Goal: Task Accomplishment & Management: Complete application form

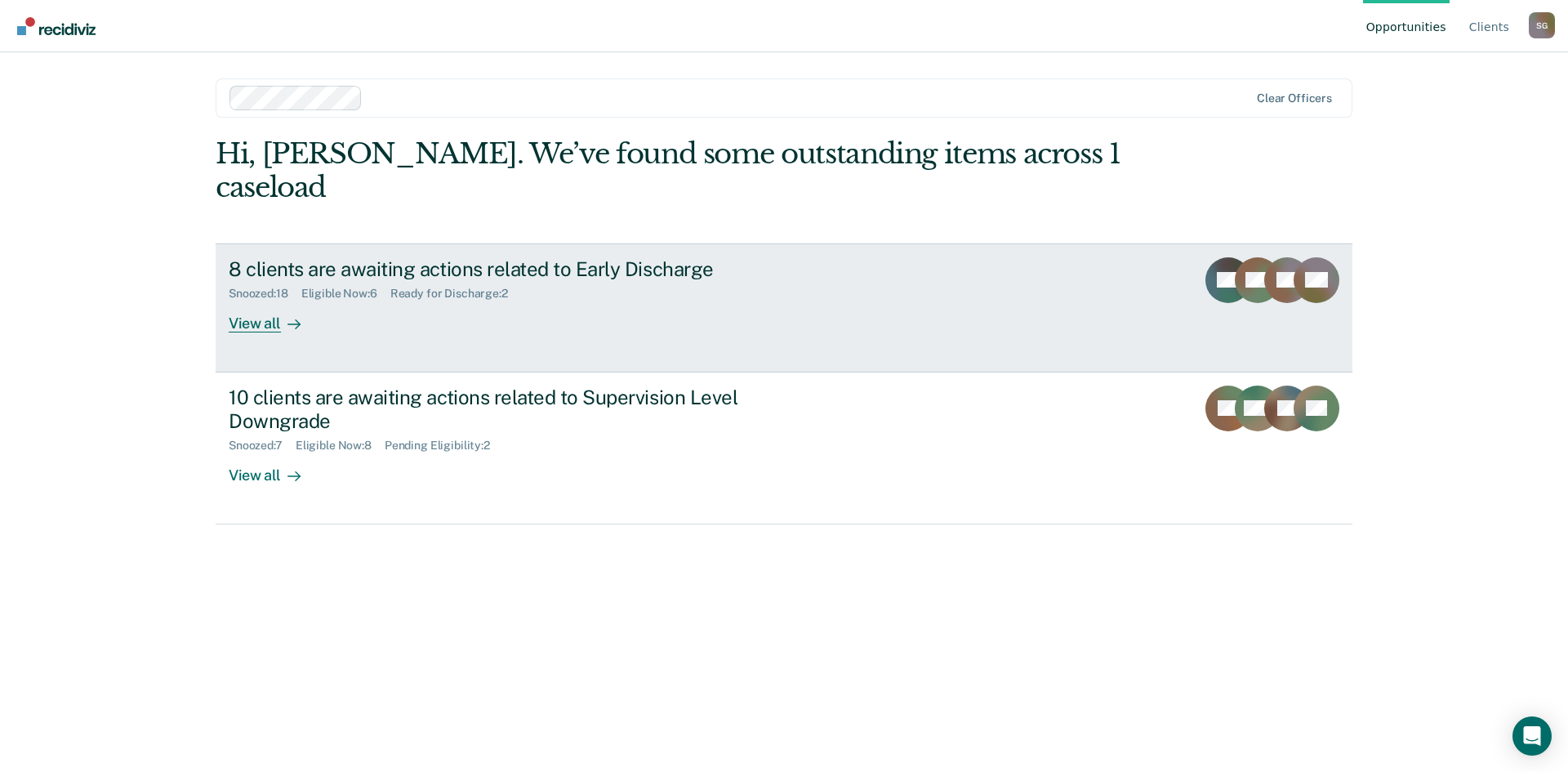
click at [769, 278] on div "8 clients are awaiting actions related to Early Discharge Snoozed : 18 Eligible…" at bounding box center [535, 295] width 613 height 75
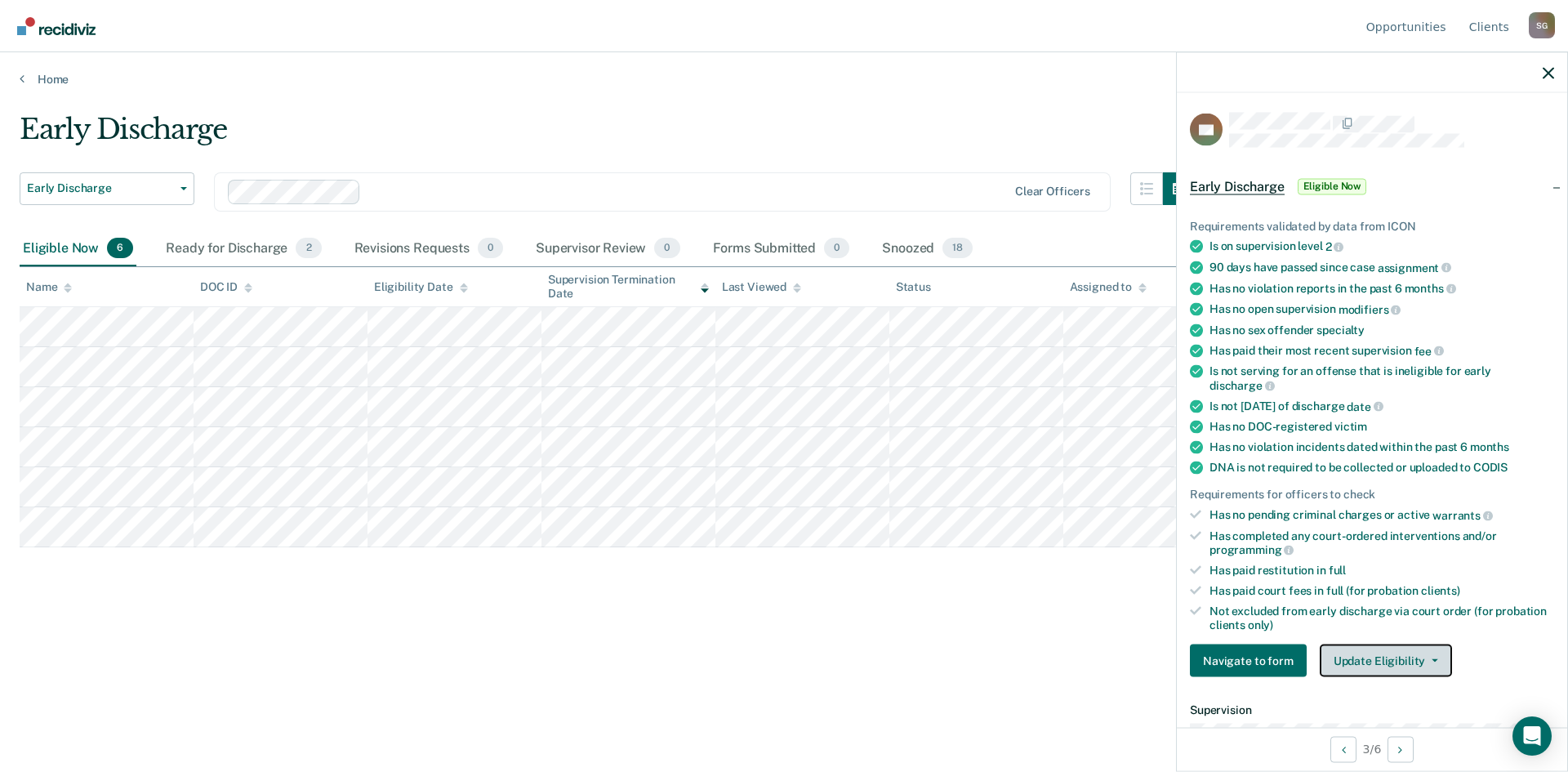
click at [1391, 659] on button "Update Eligibility" at bounding box center [1386, 661] width 133 height 33
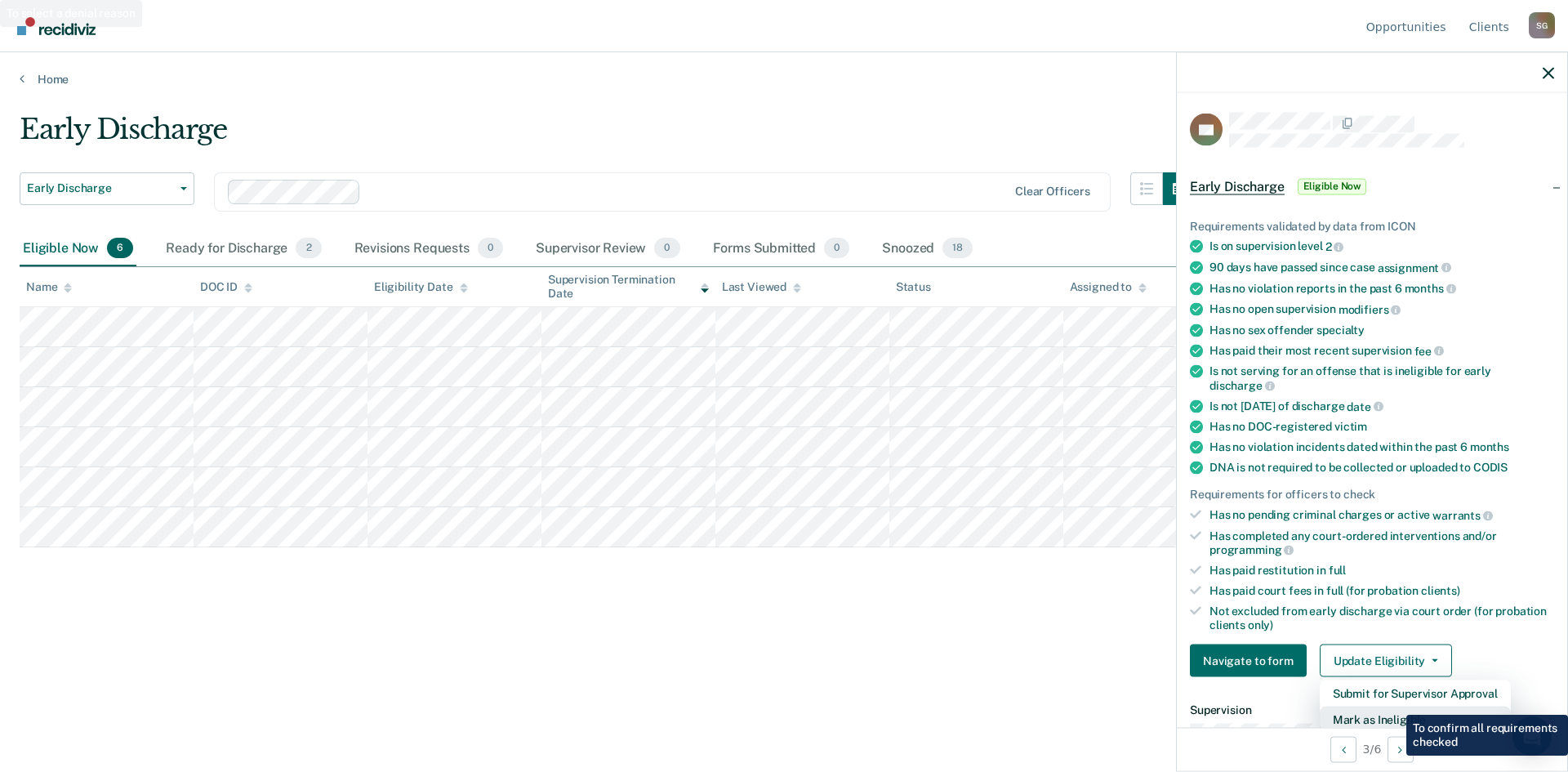
scroll to position [4, 0]
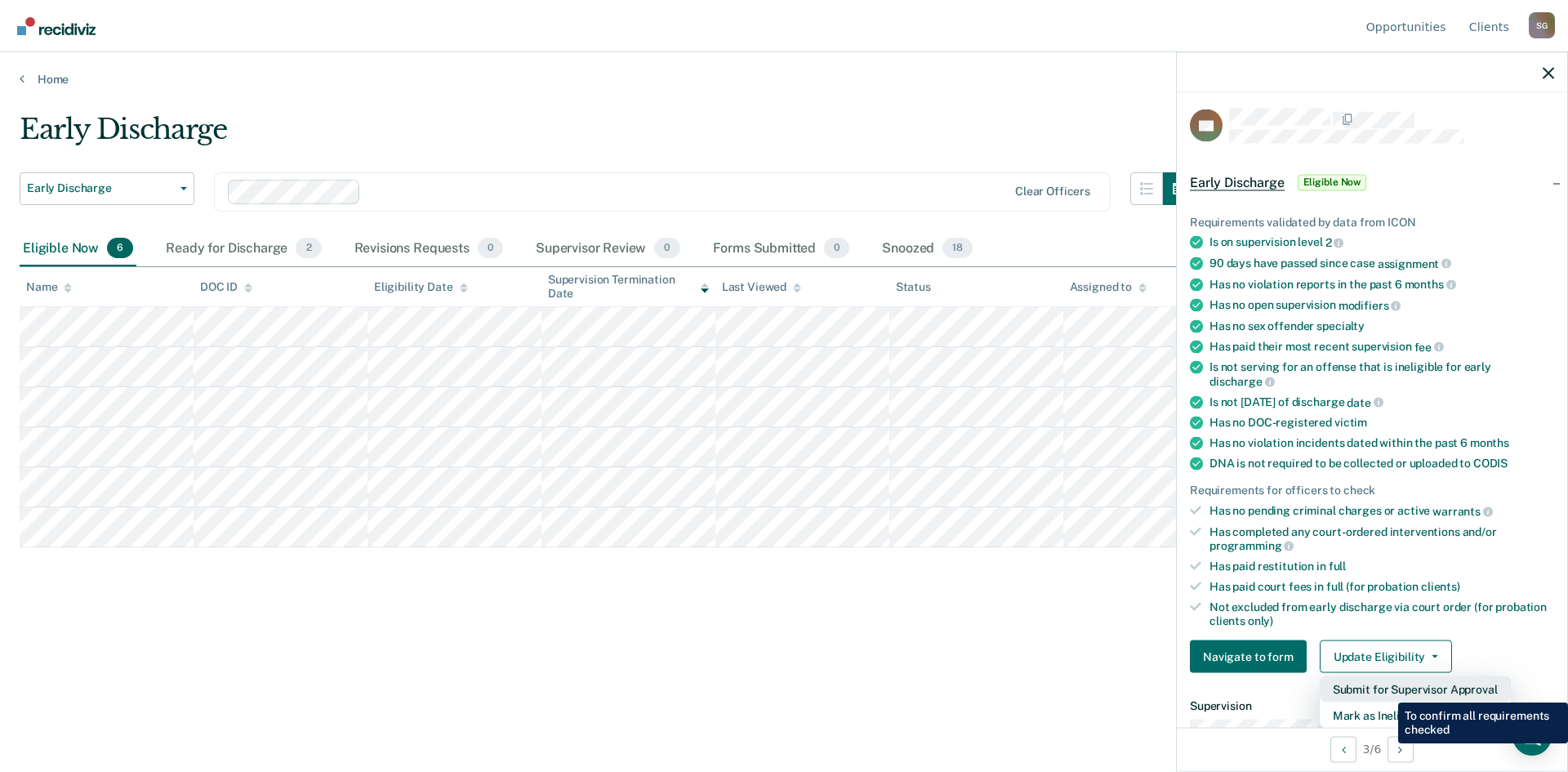
click at [1386, 690] on button "Submit for Supervisor Approval" at bounding box center [1415, 689] width 191 height 26
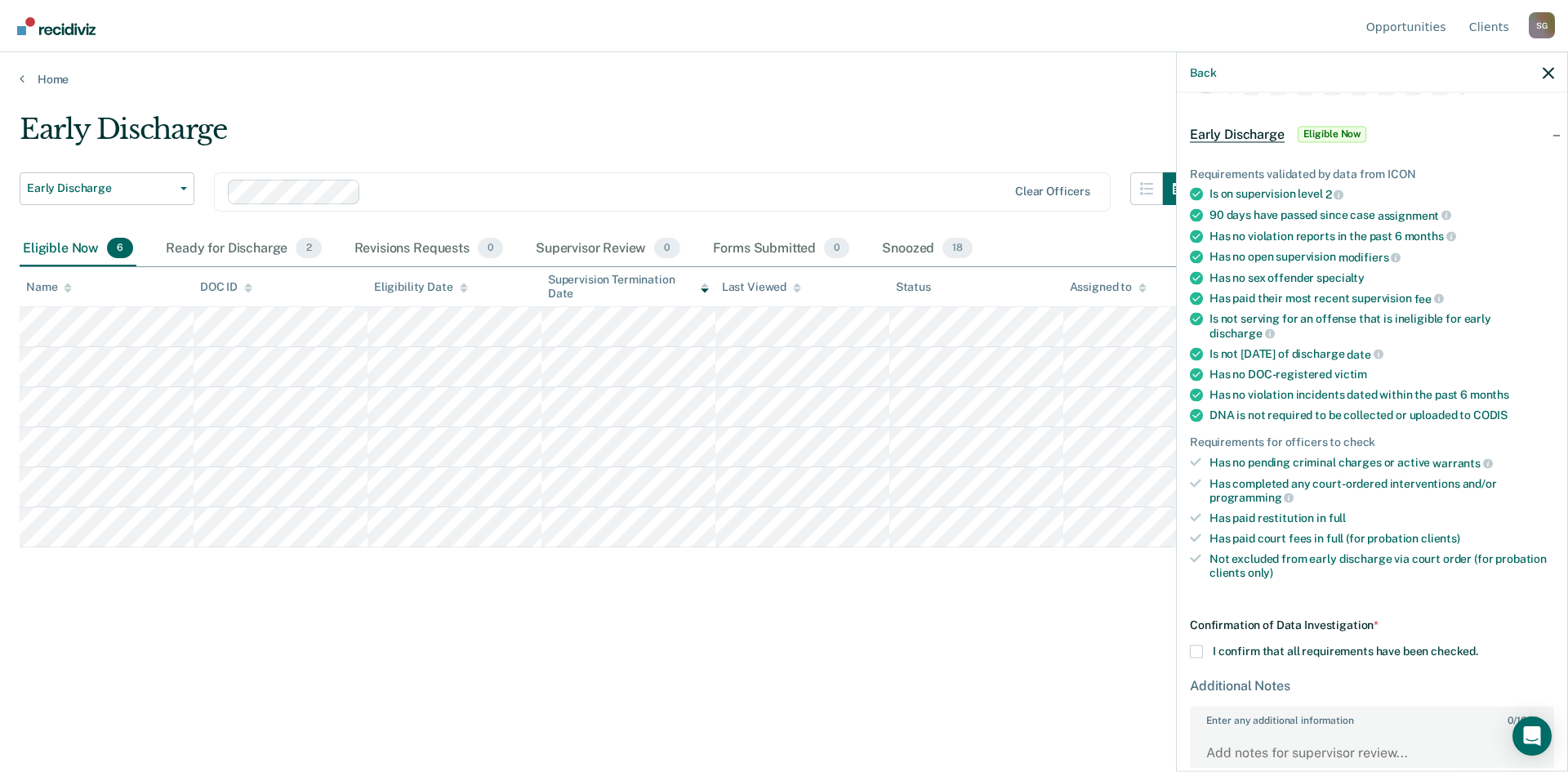
scroll to position [150, 0]
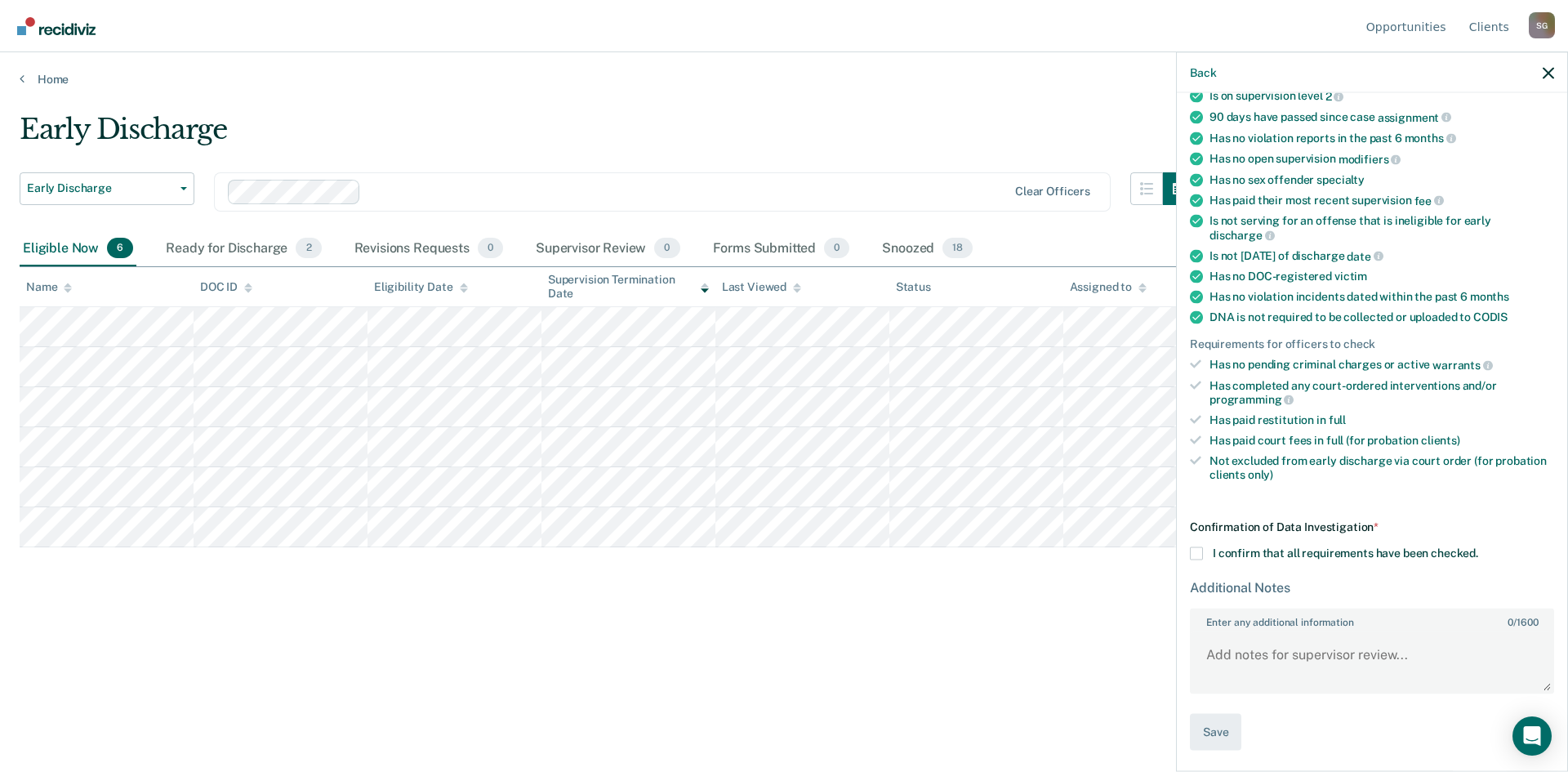
click at [1198, 552] on span at bounding box center [1197, 554] width 13 height 13
click at [1479, 547] on input "I confirm that all requirements have been checked." at bounding box center [1479, 547] width 0 height 0
click at [1270, 652] on textarea "Enter any additional information 0 / 1600" at bounding box center [1372, 662] width 361 height 60
click at [1553, 74] on icon "button" at bounding box center [1548, 72] width 11 height 11
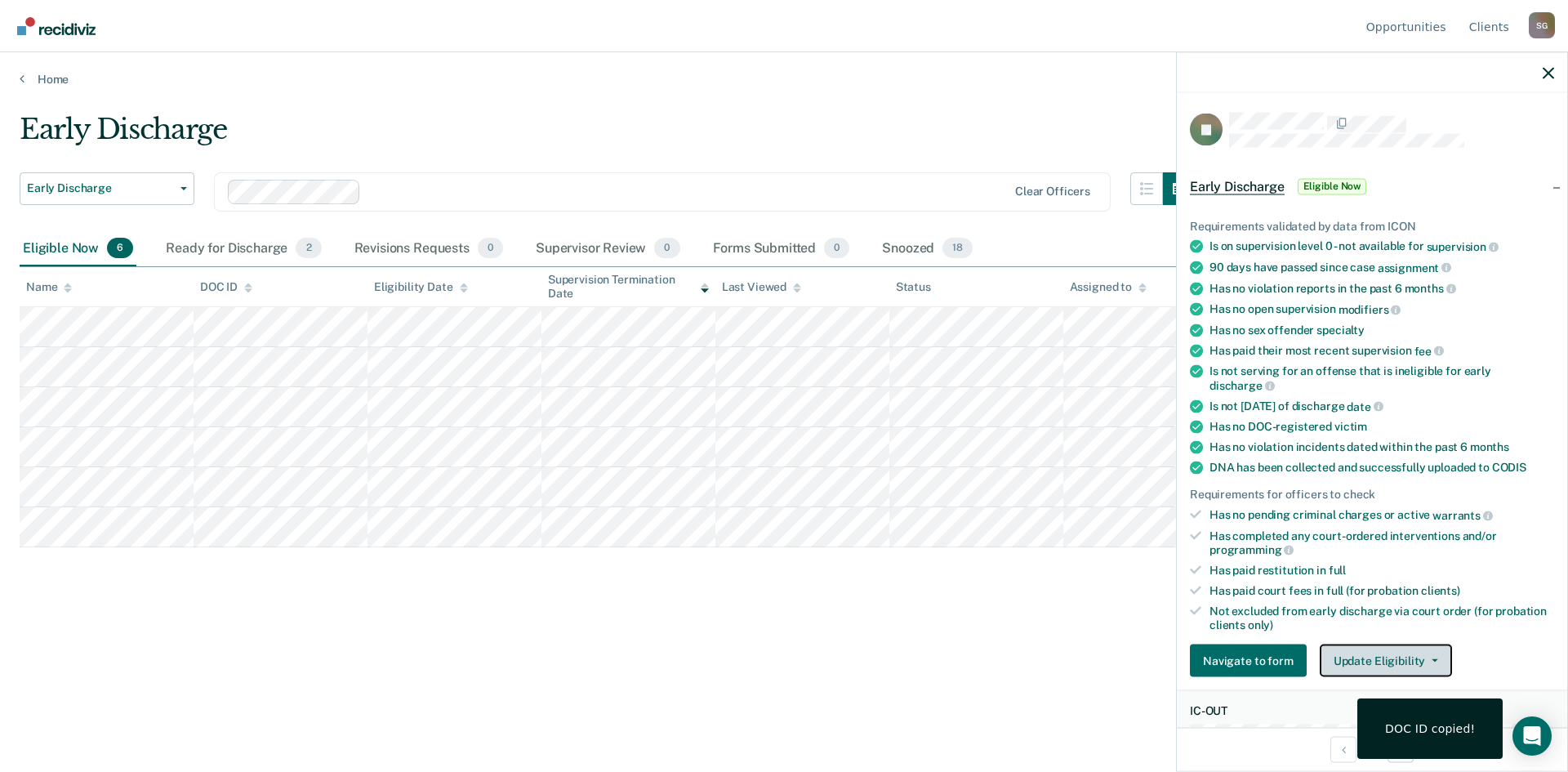
click at [1416, 652] on button "Update Eligibility" at bounding box center [1386, 661] width 133 height 33
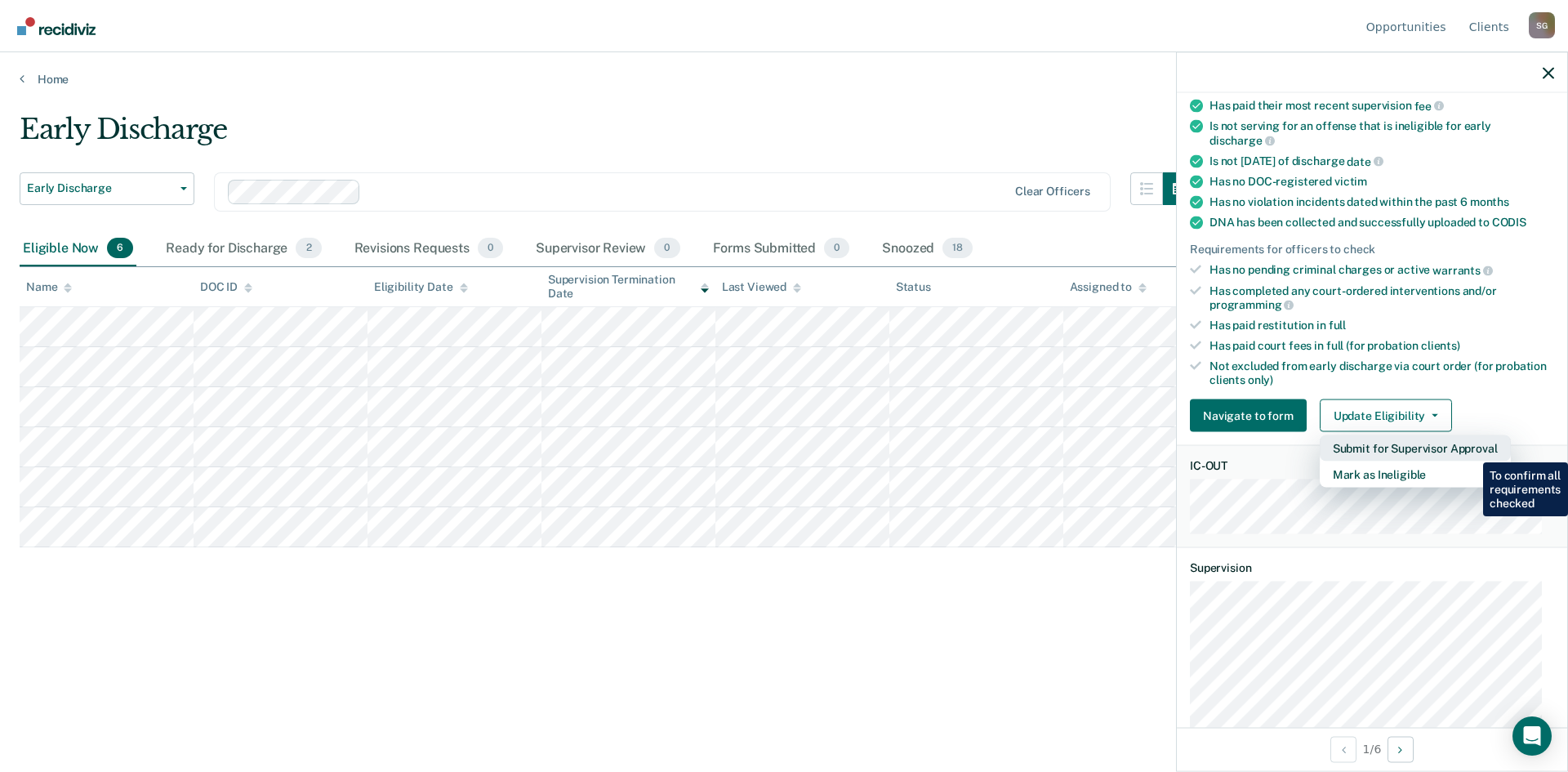
click at [1471, 450] on button "Submit for Supervisor Approval" at bounding box center [1415, 449] width 191 height 26
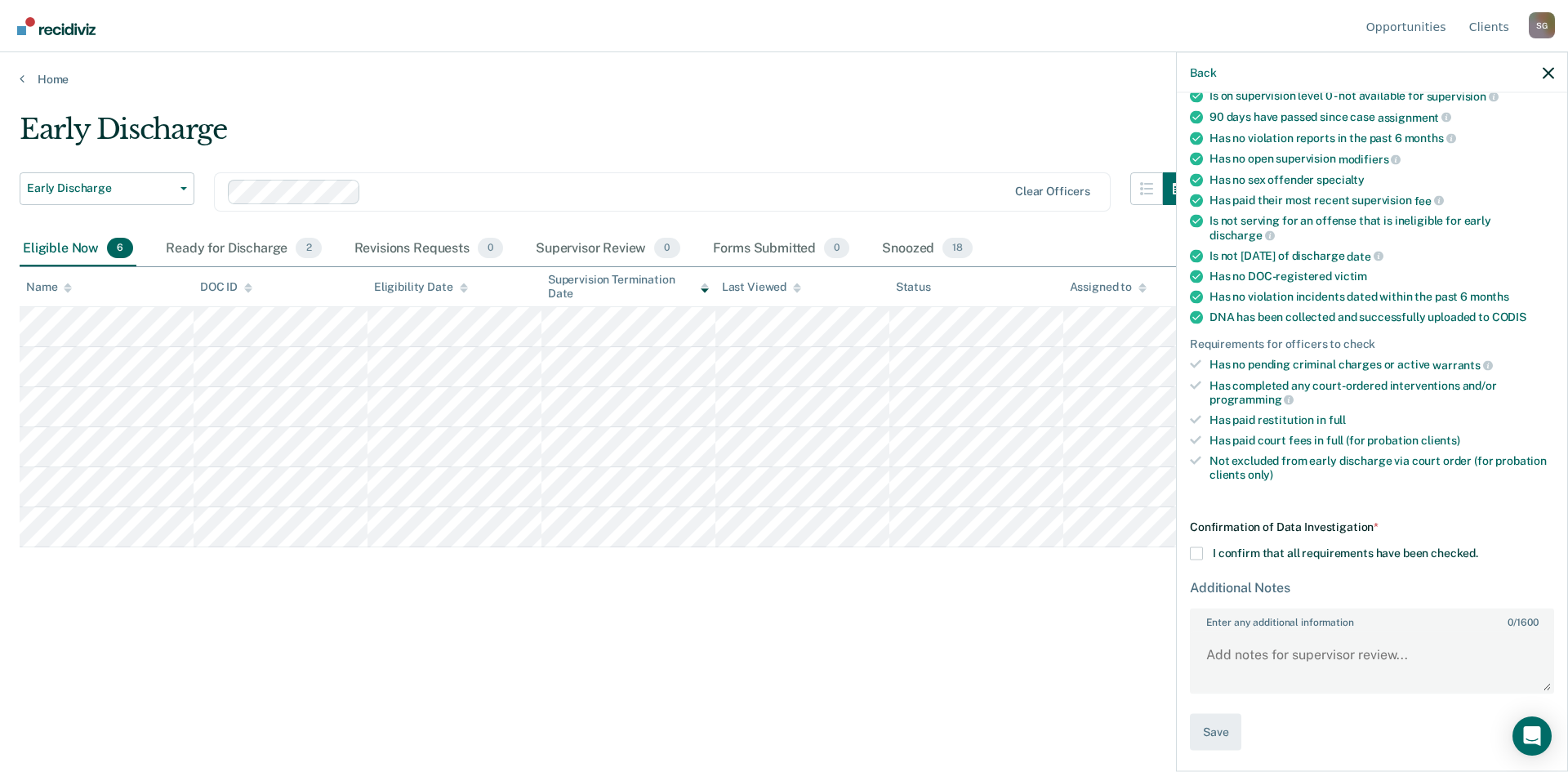
click at [1200, 552] on span at bounding box center [1197, 554] width 13 height 13
click at [1479, 547] on input "I confirm that all requirements have been checked." at bounding box center [1479, 547] width 0 height 0
click at [1250, 655] on textarea "Enter any additional information 0 / 1600" at bounding box center [1372, 662] width 361 height 60
click at [1523, 651] on textarea "[PERSON_NAME] has paid all fines/sup fee. He has complied with" at bounding box center [1372, 662] width 361 height 60
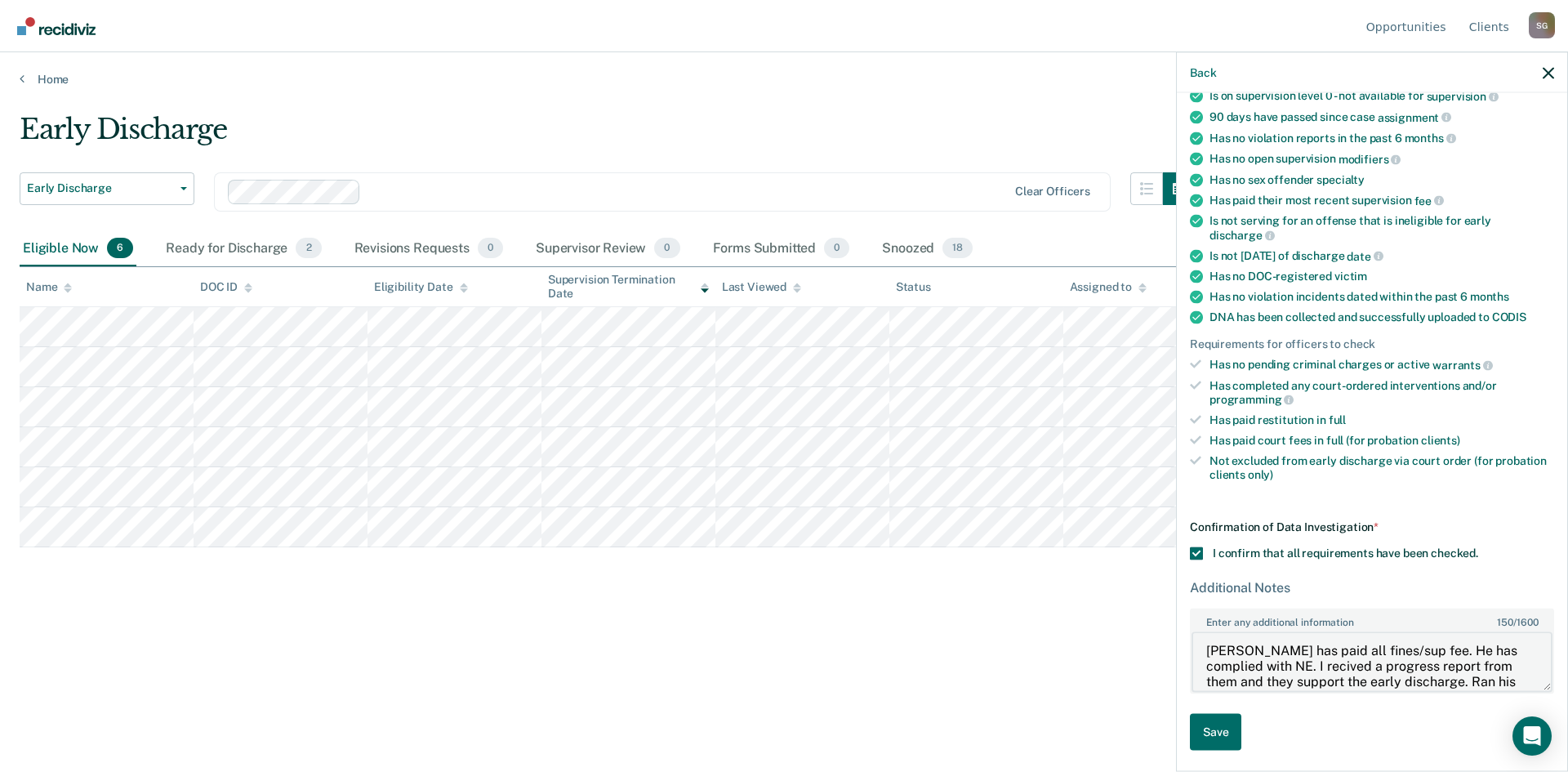
scroll to position [19, 0]
type textarea "[PERSON_NAME] has paid all fines/sup fee. He has complied with NE. I received a…"
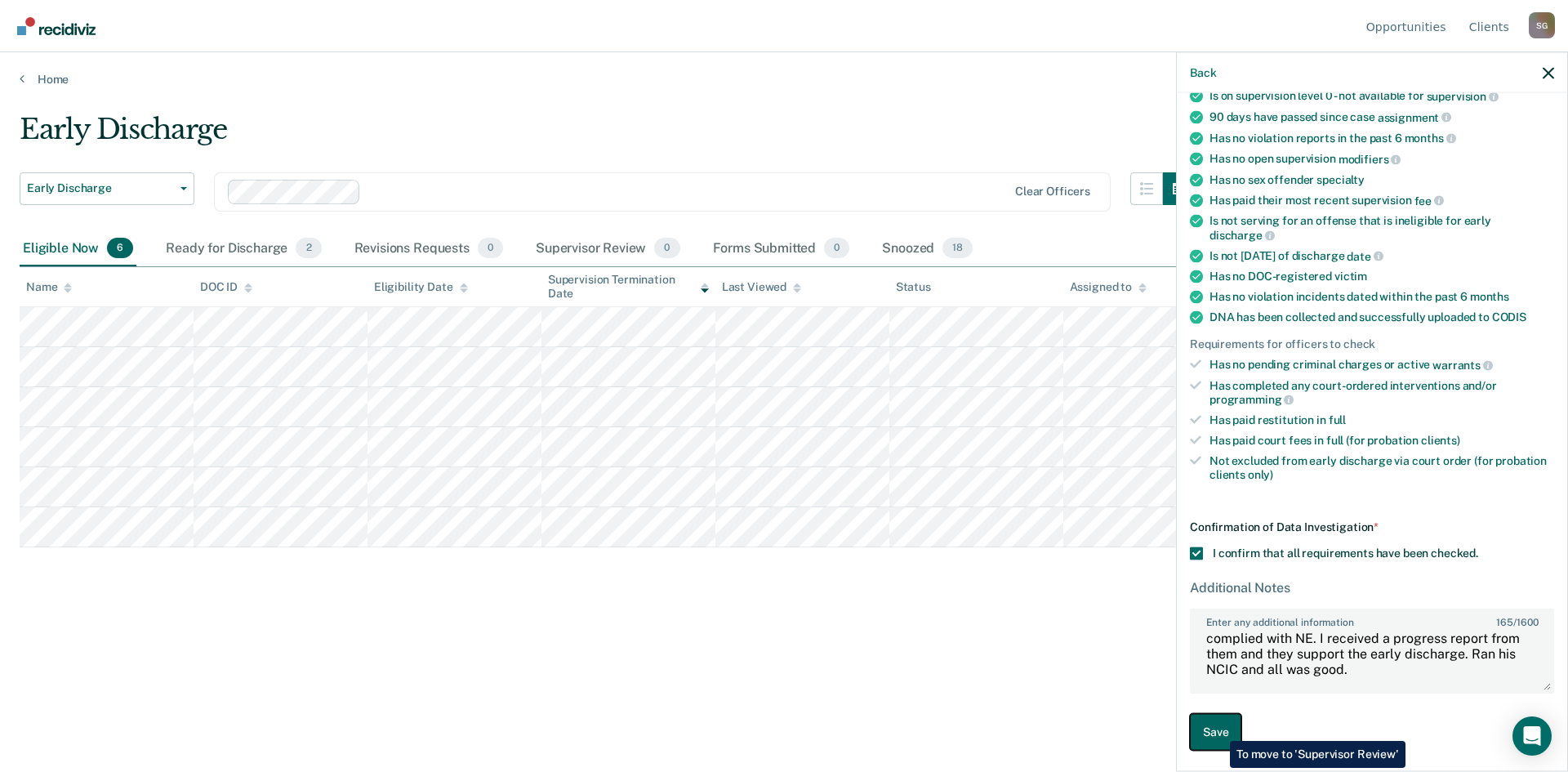
click at [1217, 729] on button "Save" at bounding box center [1215, 732] width 52 height 37
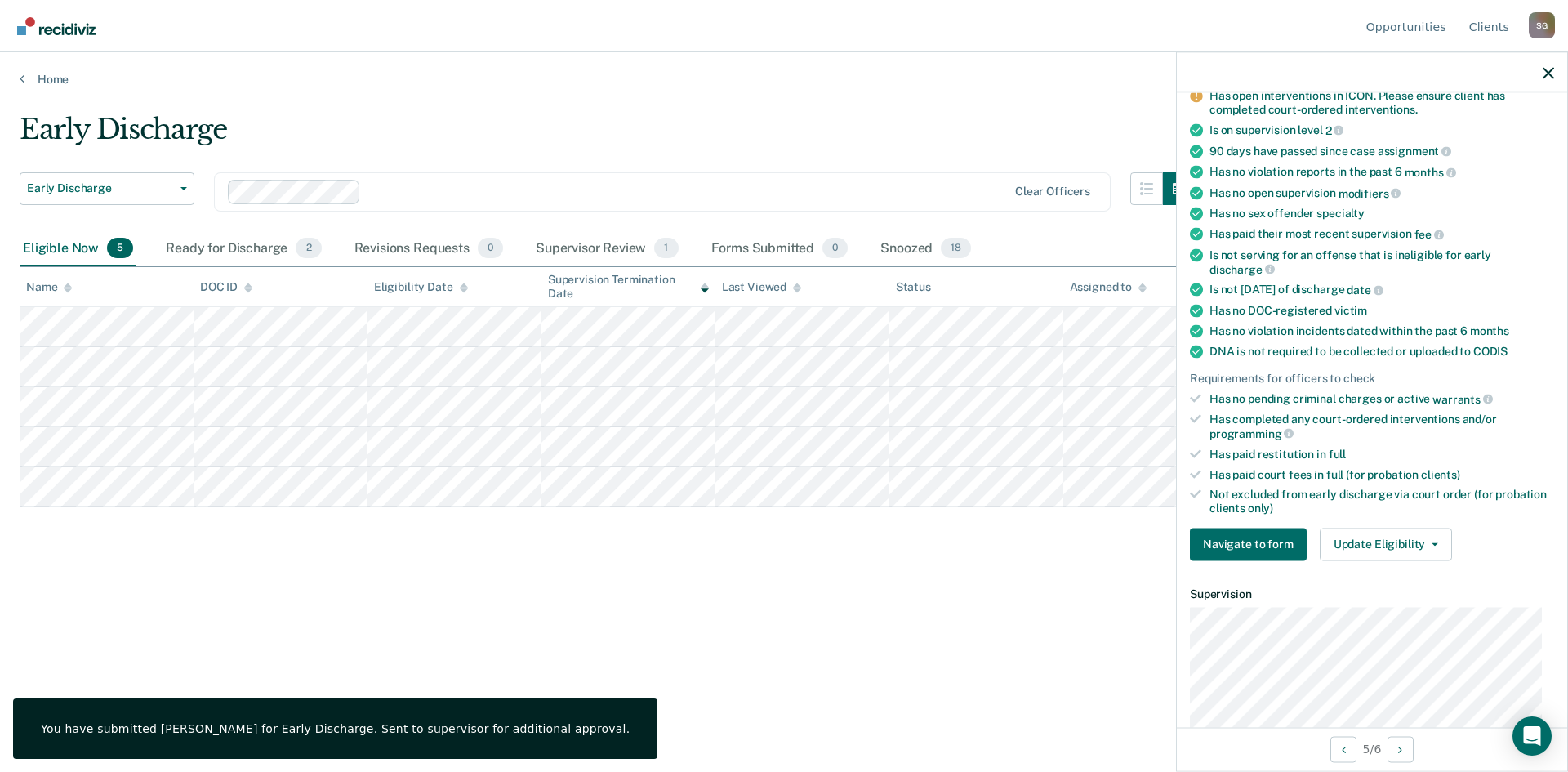
scroll to position [183, 0]
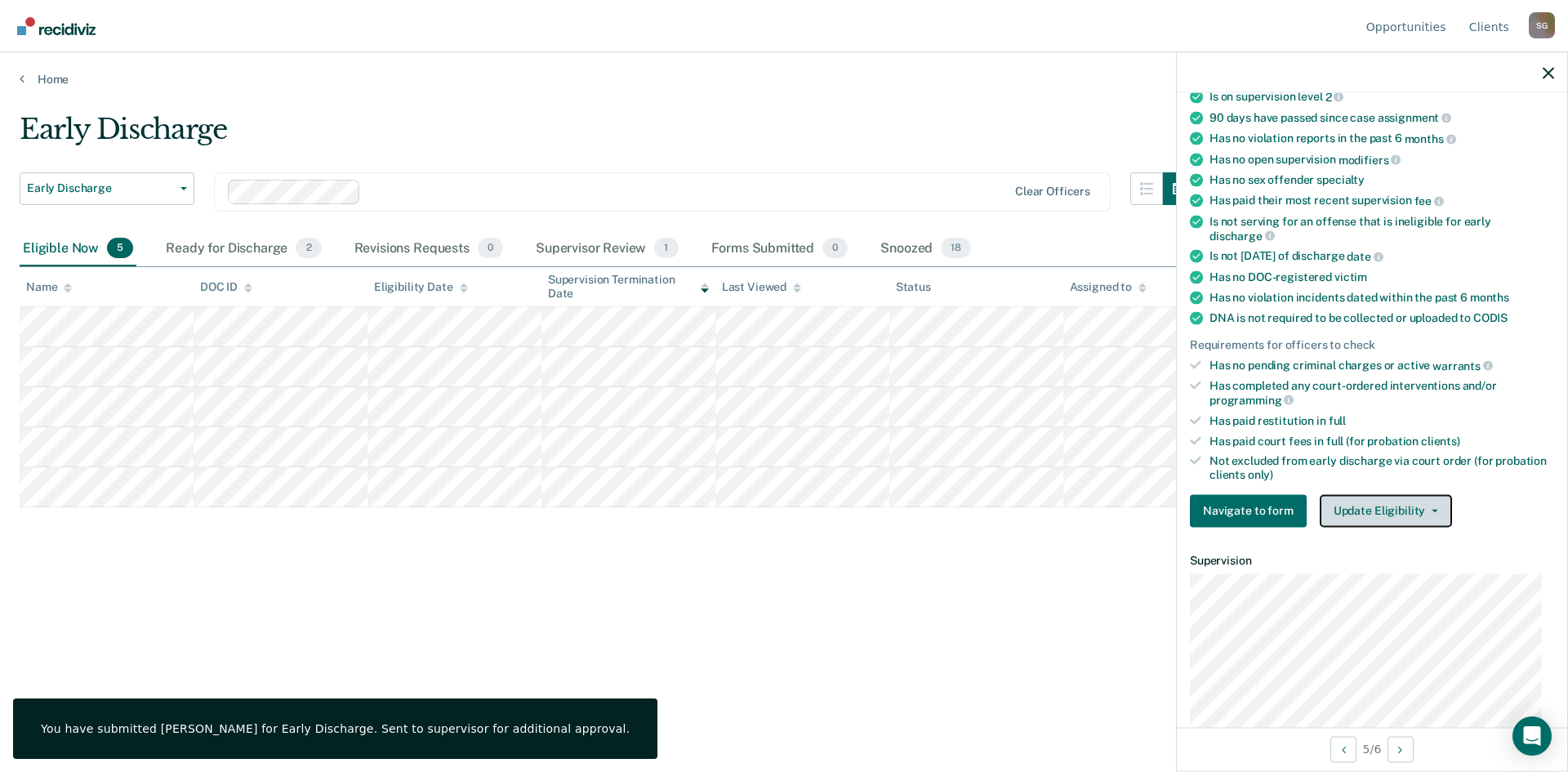
click at [1418, 512] on button "Update Eligibility" at bounding box center [1386, 511] width 133 height 33
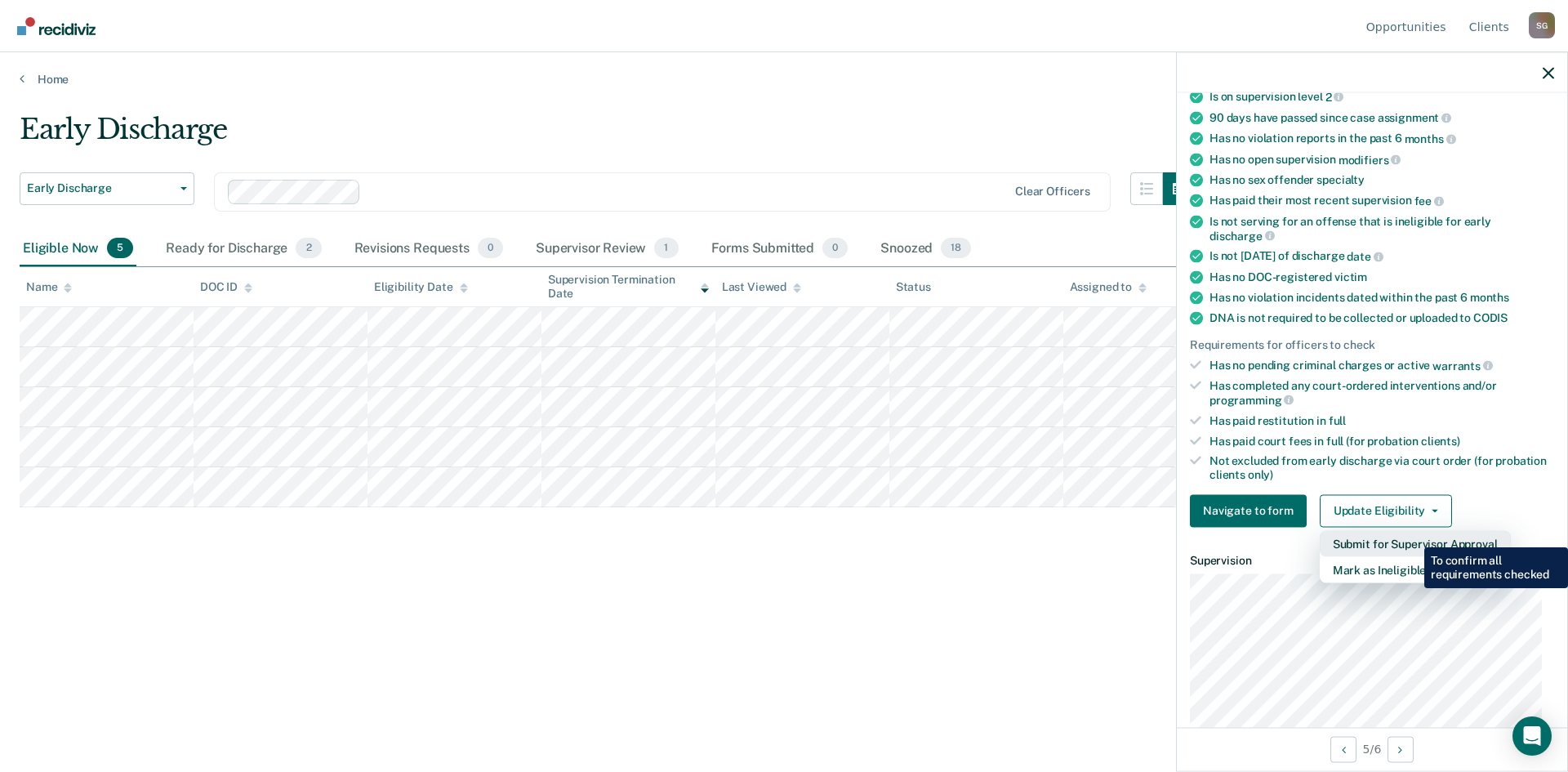
click at [1412, 535] on button "Submit for Supervisor Approval" at bounding box center [1415, 544] width 191 height 26
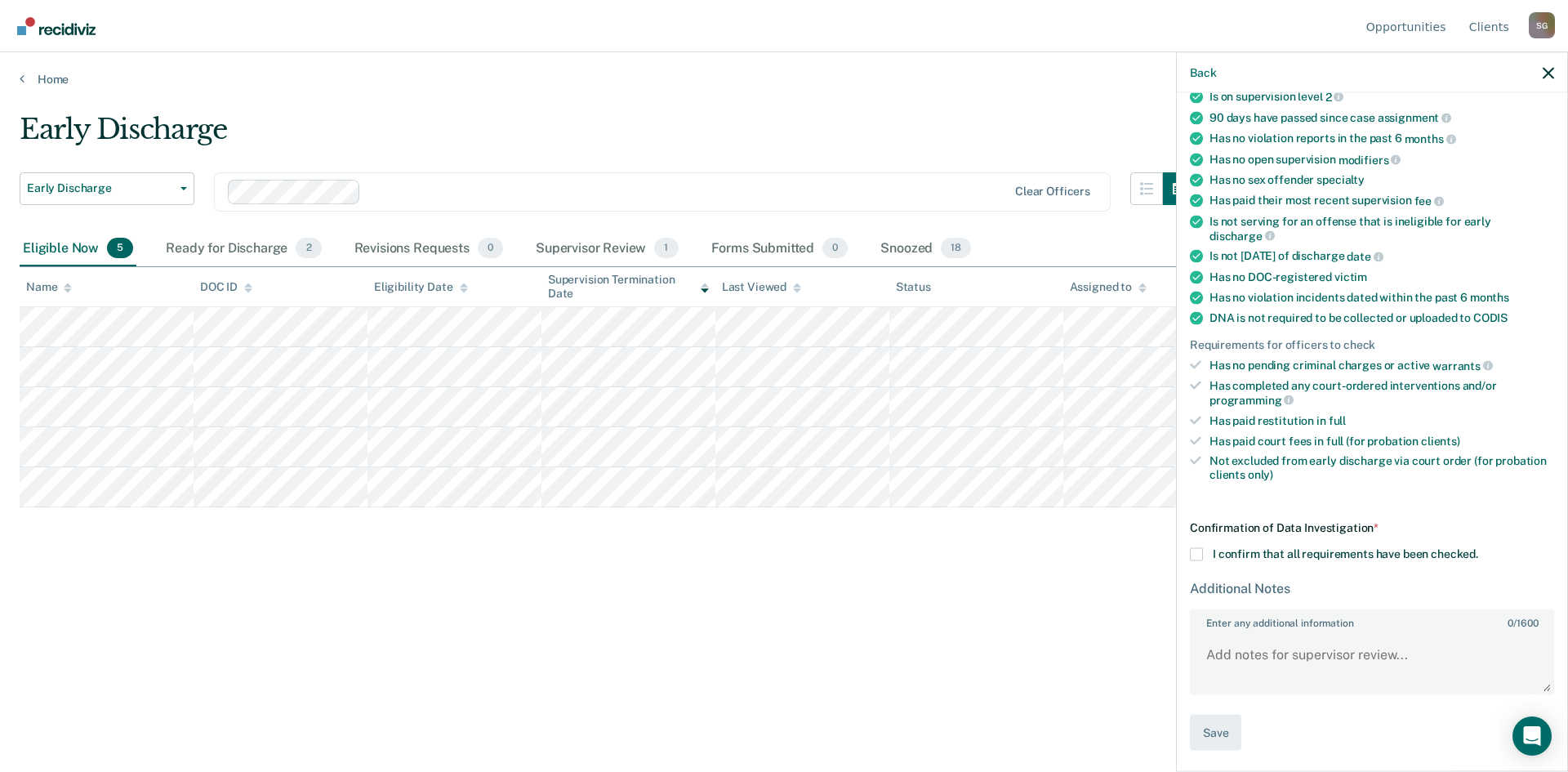
click at [1201, 555] on span at bounding box center [1197, 554] width 13 height 13
click at [1479, 547] on input "I confirm that all requirements have been checked." at bounding box center [1479, 547] width 0 height 0
click at [1211, 641] on textarea "Enter any additional information 0 / 1600" at bounding box center [1372, 662] width 361 height 60
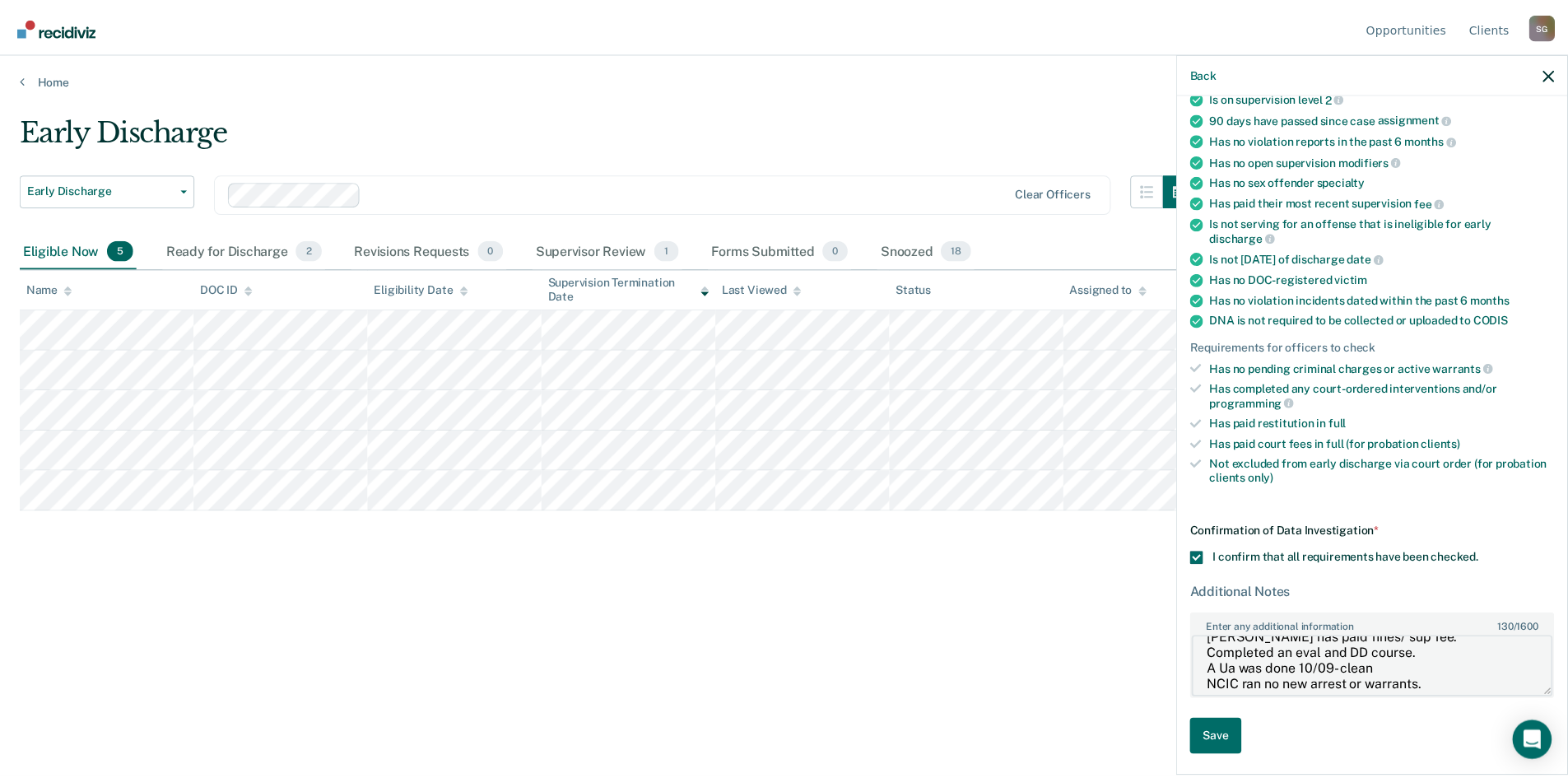
scroll to position [32, 0]
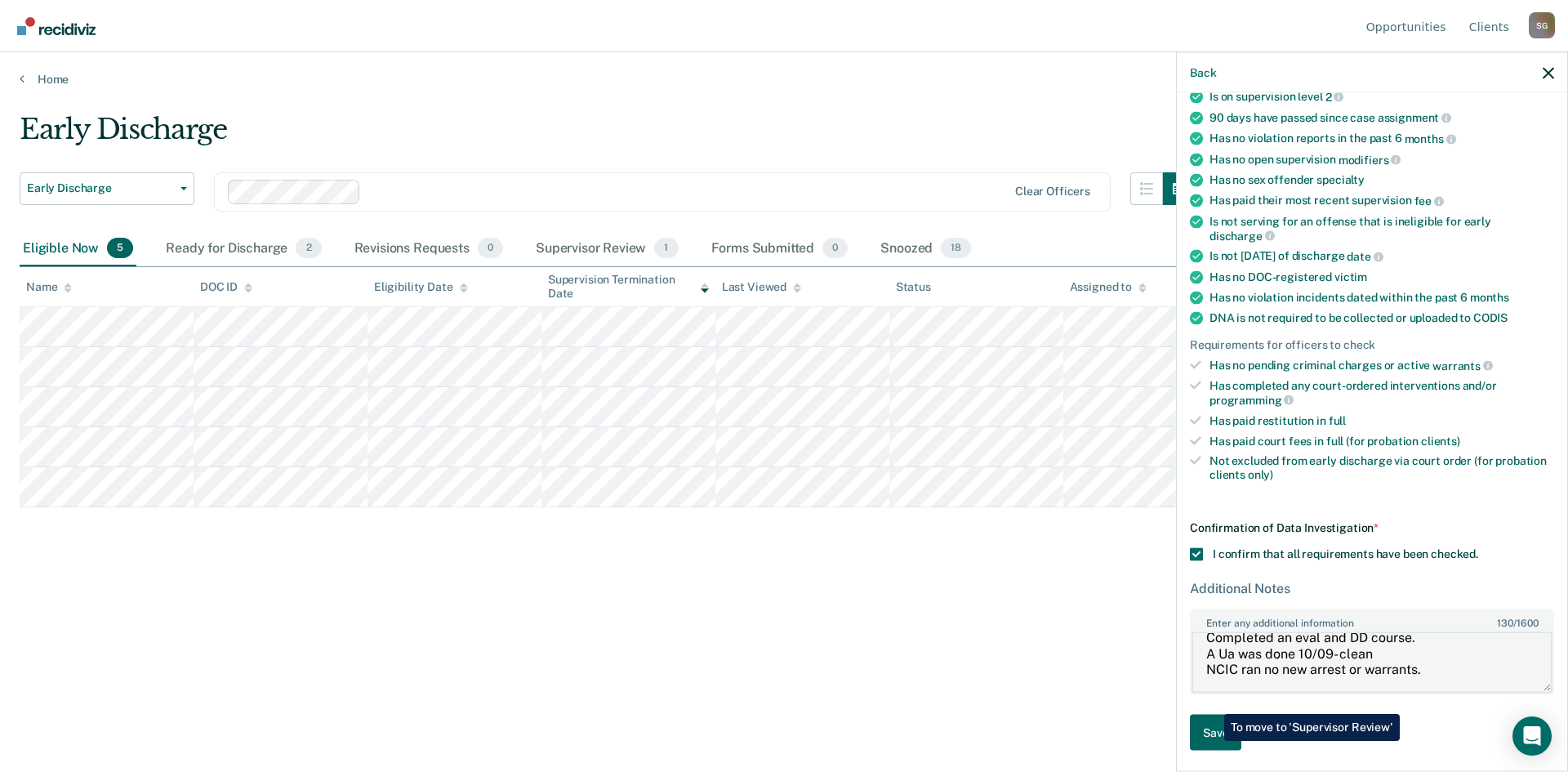
type textarea "[PERSON_NAME] has paid fines/ sup fee. Completed an eval and DD course. A Ua wa…"
click at [1212, 741] on button "Save" at bounding box center [1215, 732] width 52 height 37
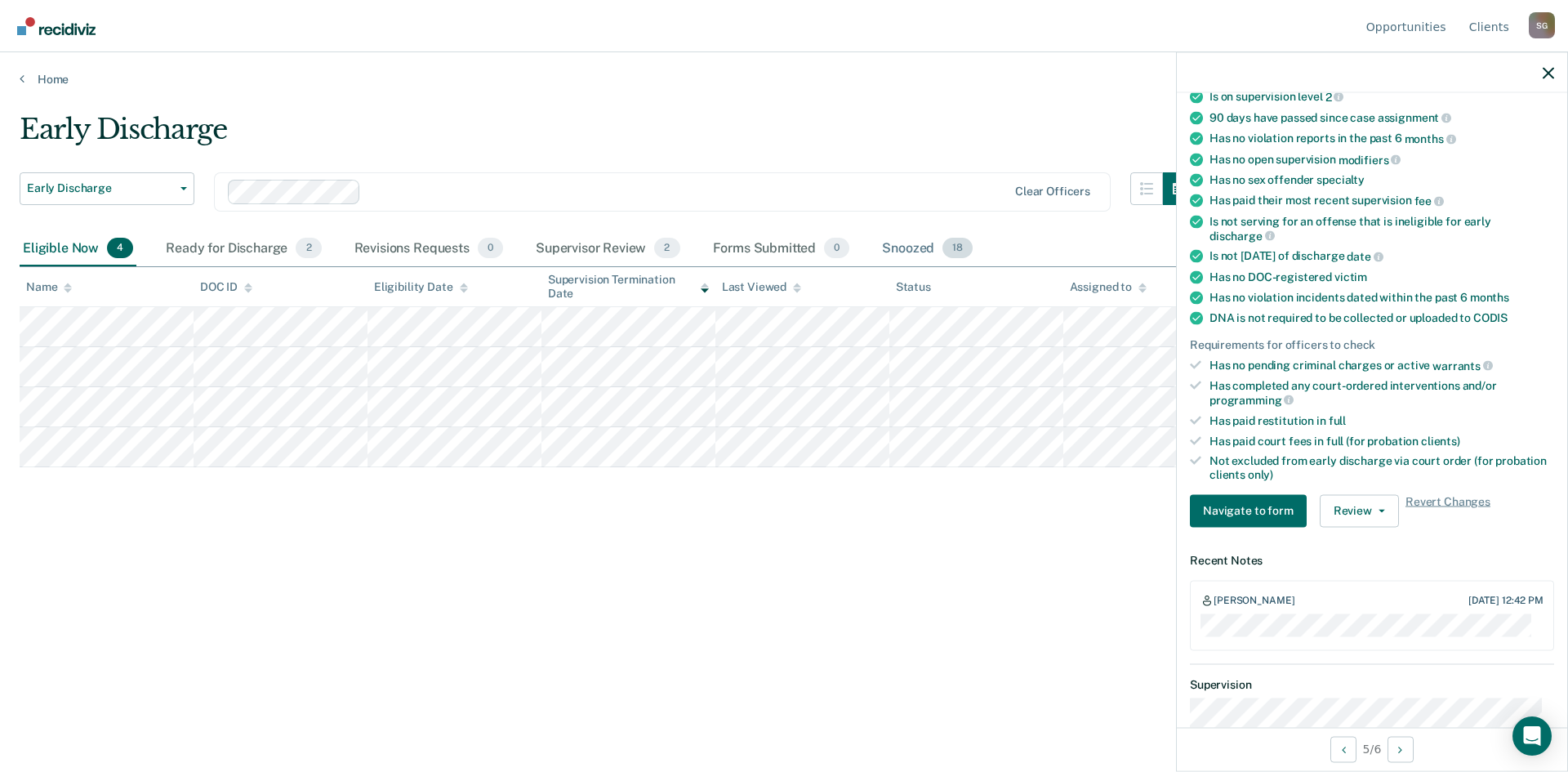
click at [889, 249] on div "Snoozed 18" at bounding box center [927, 249] width 97 height 36
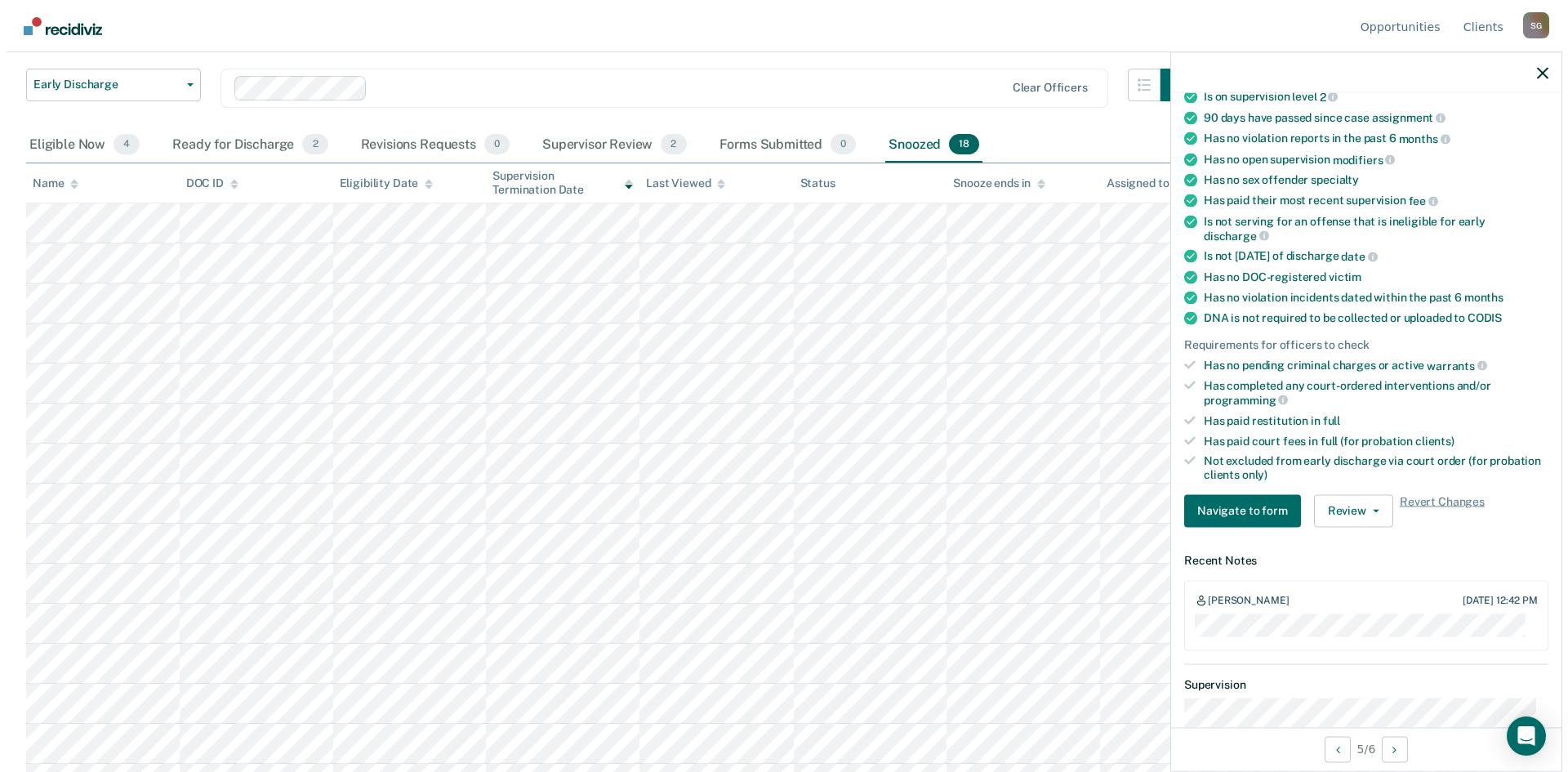
scroll to position [0, 0]
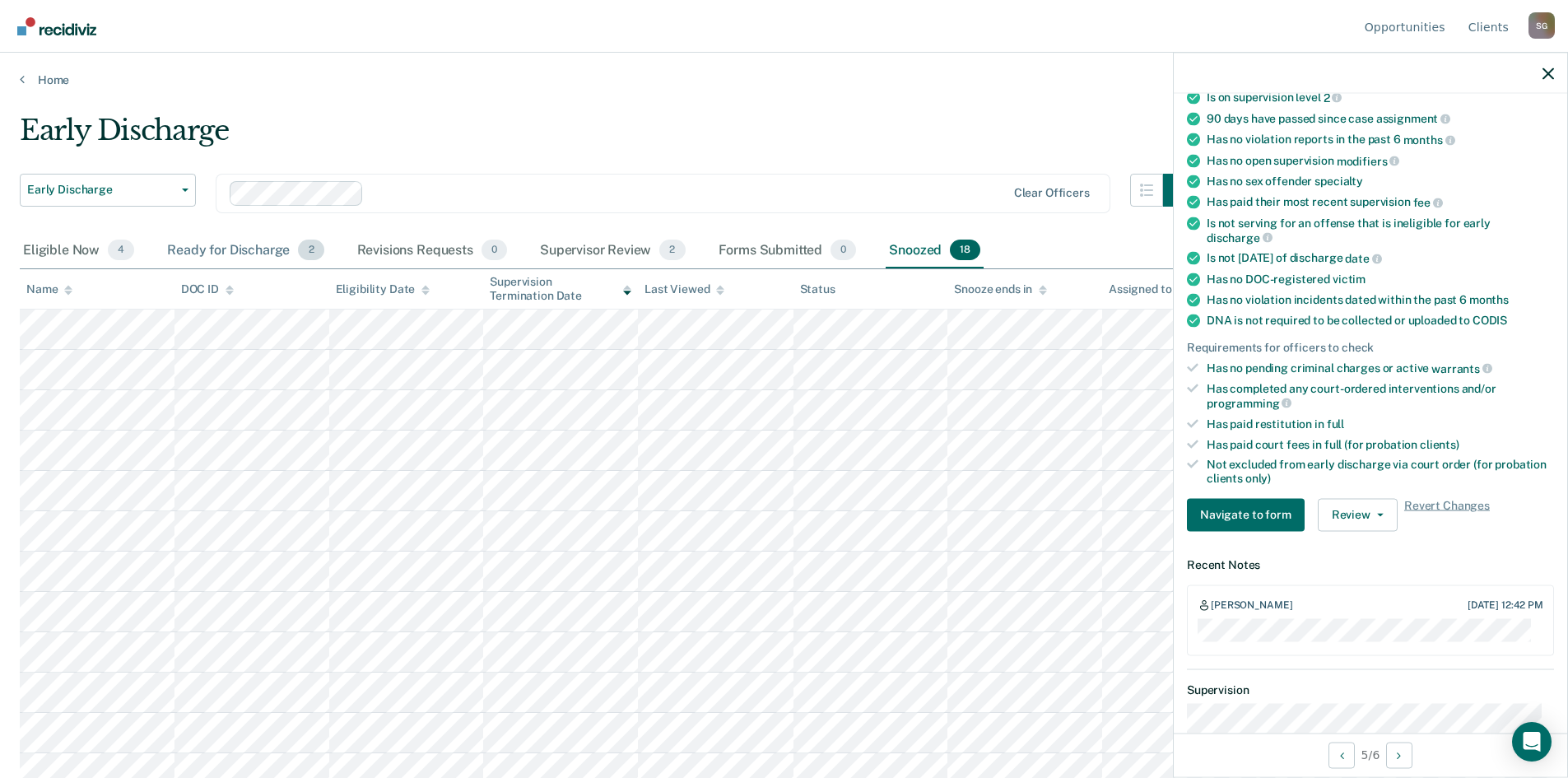
click at [258, 248] on div "Ready for Discharge 2" at bounding box center [245, 251] width 163 height 36
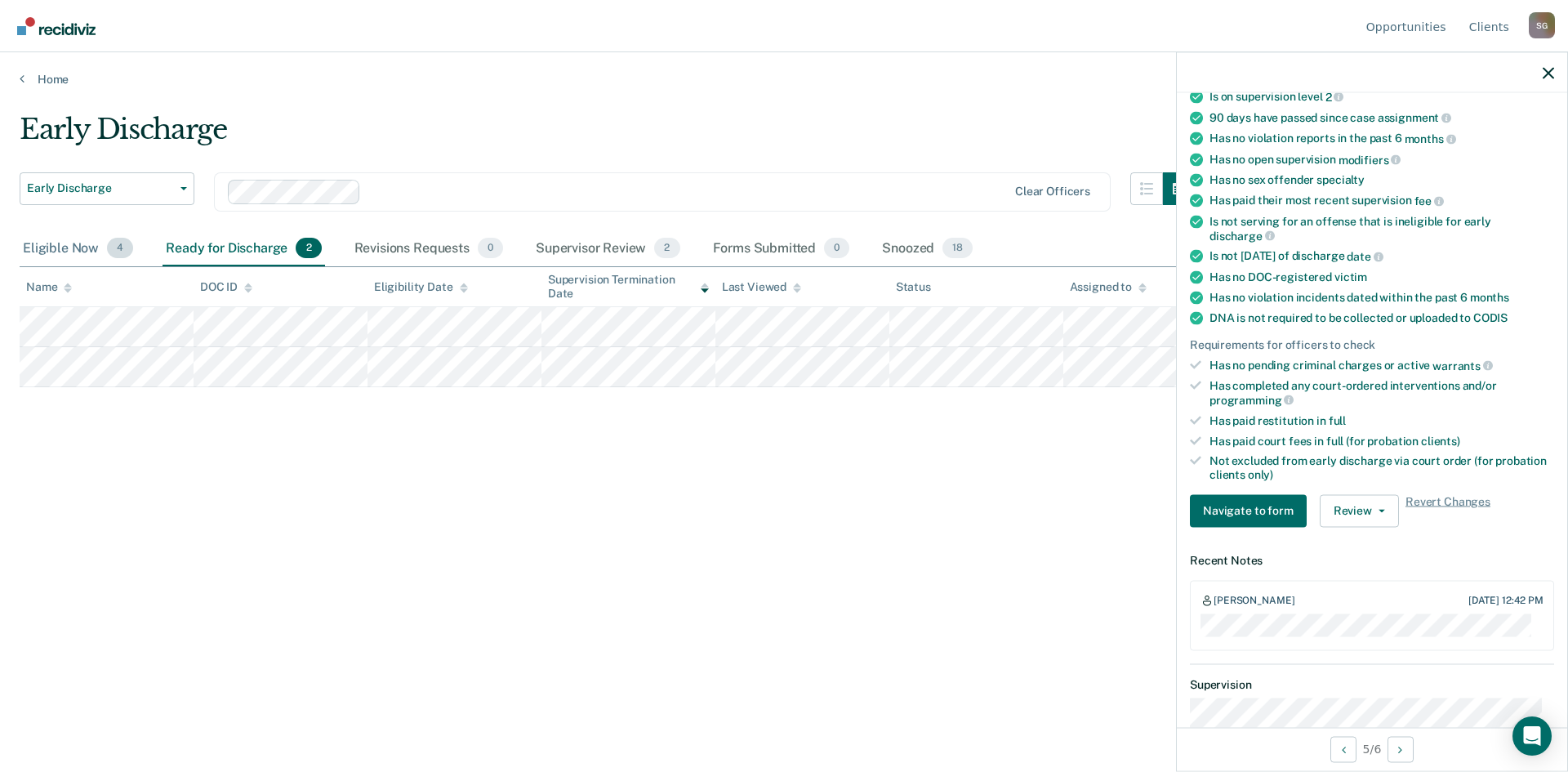
click at [39, 248] on div "Eligible Now 4" at bounding box center [78, 249] width 117 height 36
